Goal: Communication & Community: Participate in discussion

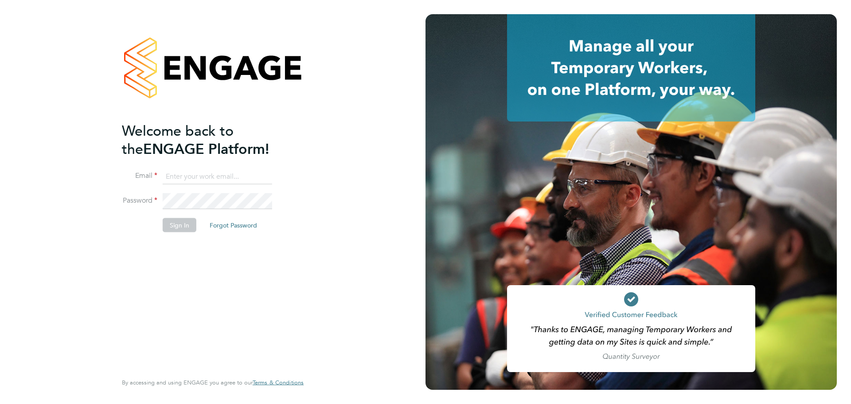
type input "[EMAIL_ADDRESS][PERSON_NAME][DOMAIN_NAME]"
click at [184, 232] on li "Sign In Forgot Password" at bounding box center [208, 229] width 173 height 23
click at [181, 227] on button "Sign In" at bounding box center [180, 225] width 34 height 14
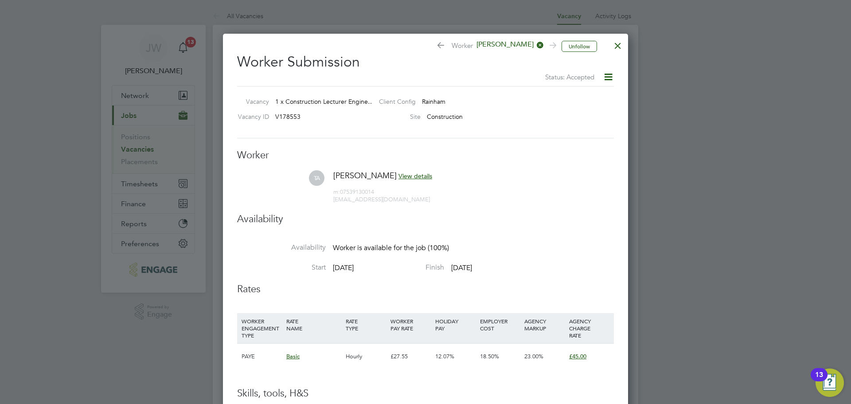
click at [617, 43] on div at bounding box center [618, 43] width 16 height 16
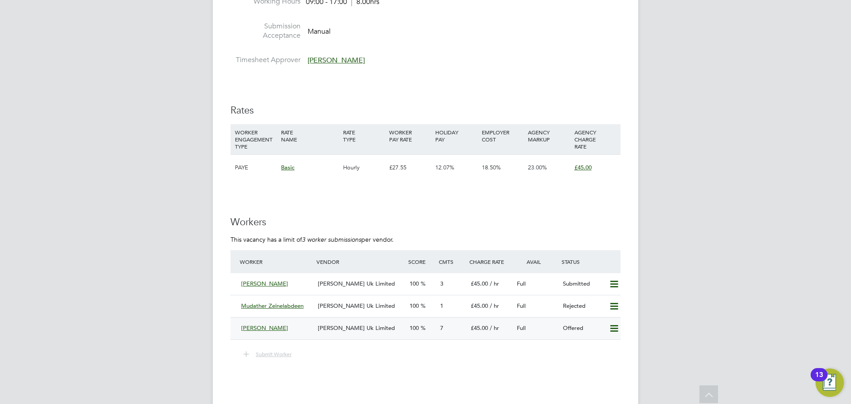
click at [295, 326] on div "Tanbir Ahmed" at bounding box center [276, 328] width 77 height 15
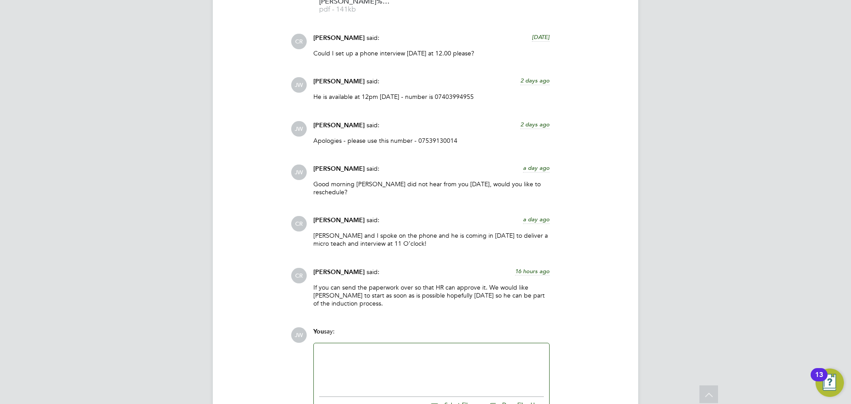
click at [396, 376] on div at bounding box center [431, 367] width 225 height 38
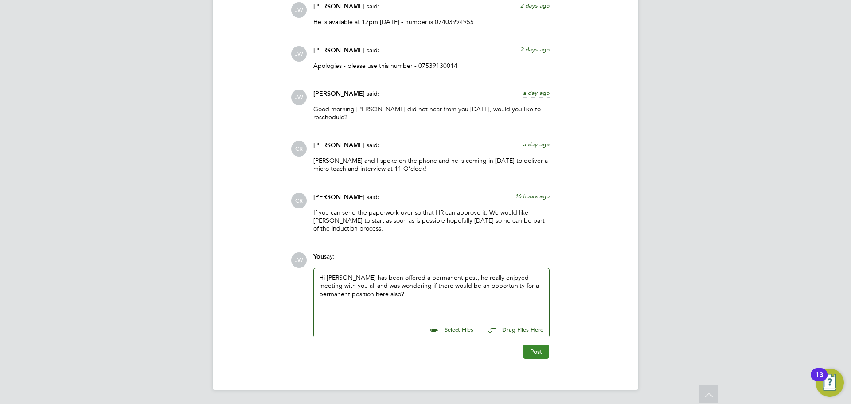
click at [534, 349] on button "Post" at bounding box center [536, 351] width 26 height 14
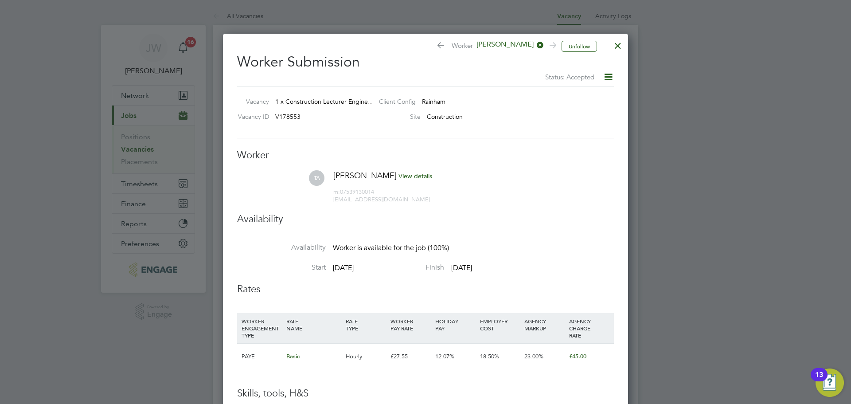
click at [621, 42] on div at bounding box center [618, 43] width 16 height 16
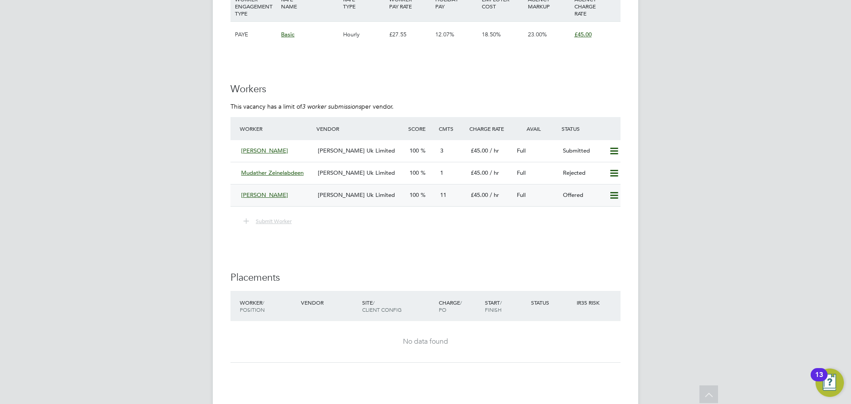
click at [344, 196] on span "Morgan Hunt Uk Limited" at bounding box center [356, 195] width 77 height 8
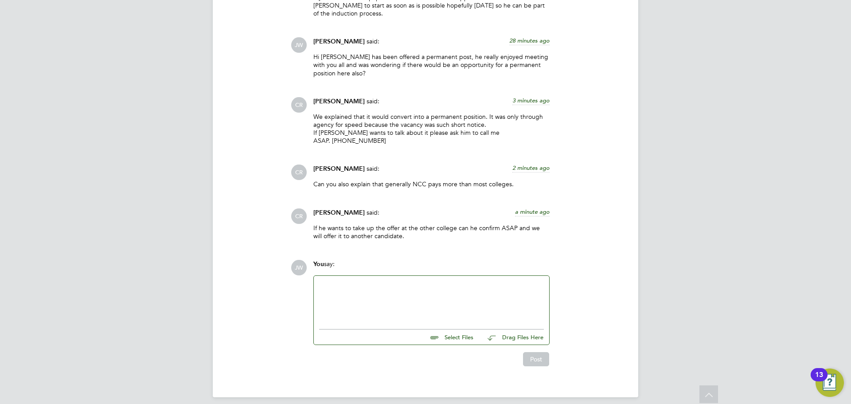
click at [364, 281] on div at bounding box center [431, 300] width 225 height 38
click at [369, 286] on div at bounding box center [431, 300] width 225 height 38
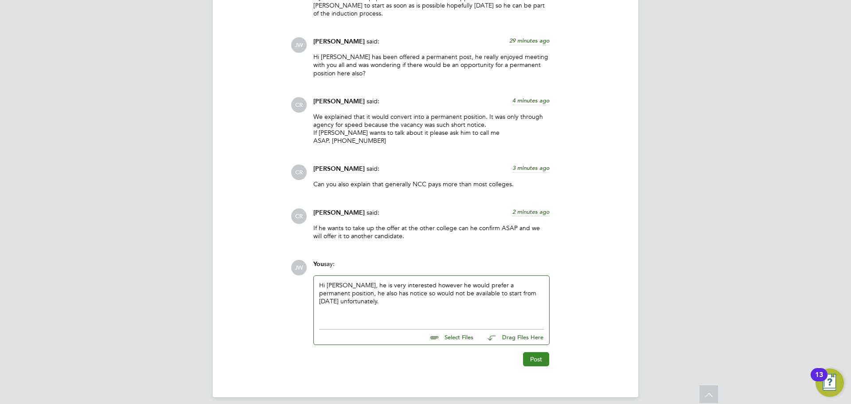
click at [538, 352] on button "Post" at bounding box center [536, 359] width 26 height 14
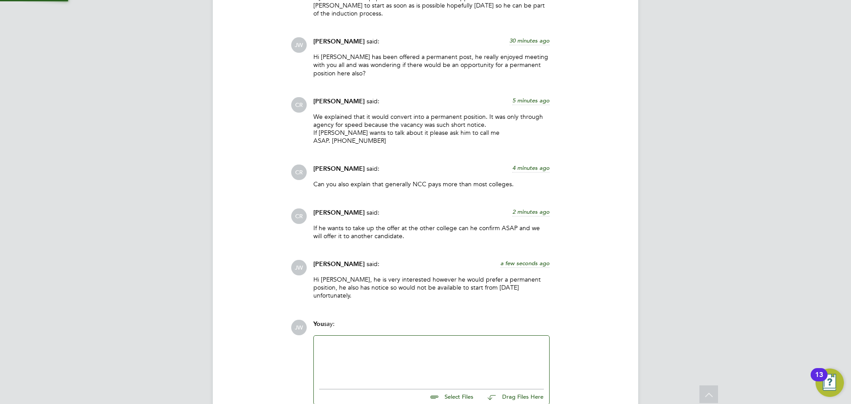
scroll to position [1228, 0]
